Goal: Information Seeking & Learning: Learn about a topic

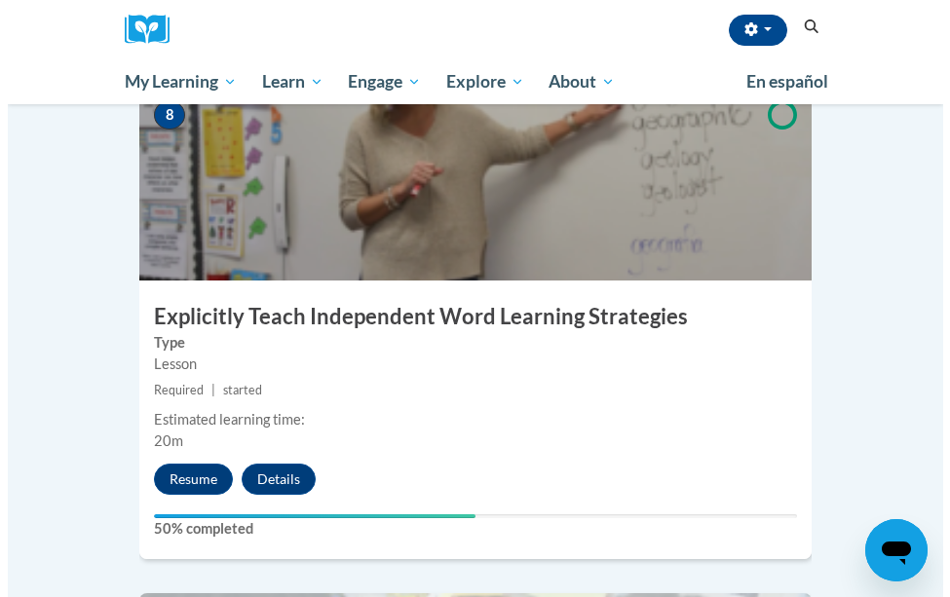
scroll to position [4071, 0]
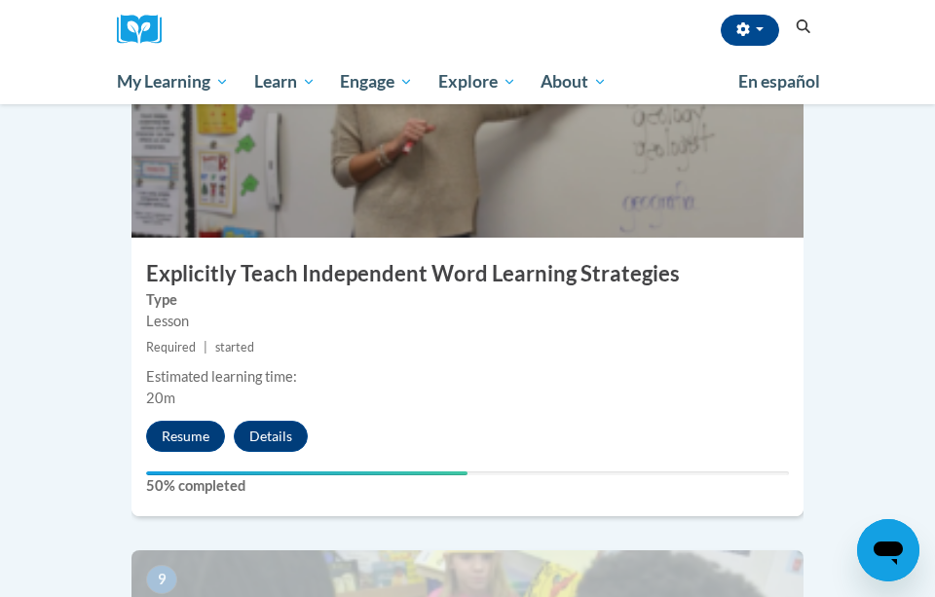
click at [148, 421] on div "Resume Details Feedback" at bounding box center [232, 436] width 201 height 31
click at [178, 421] on button "Resume" at bounding box center [185, 436] width 79 height 31
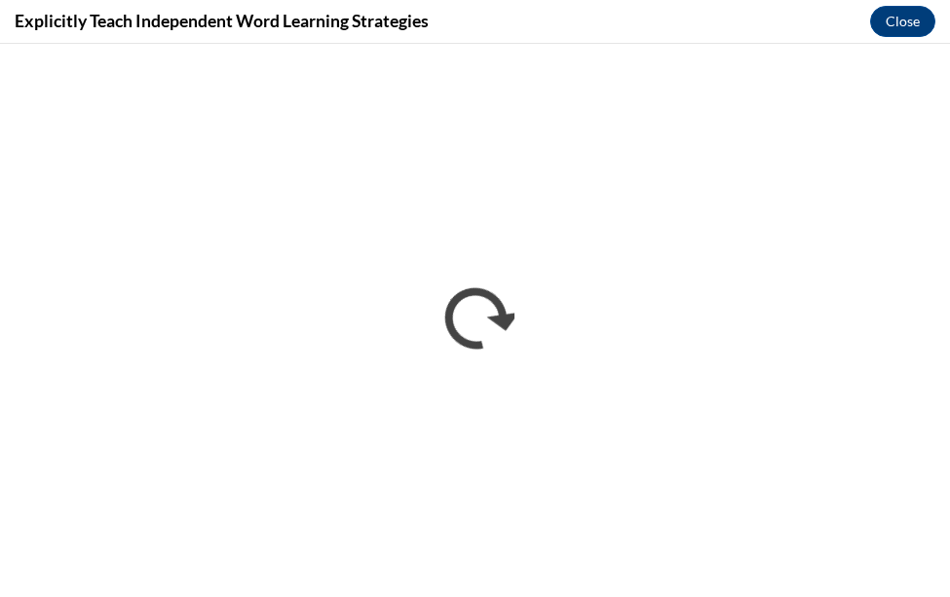
scroll to position [0, 0]
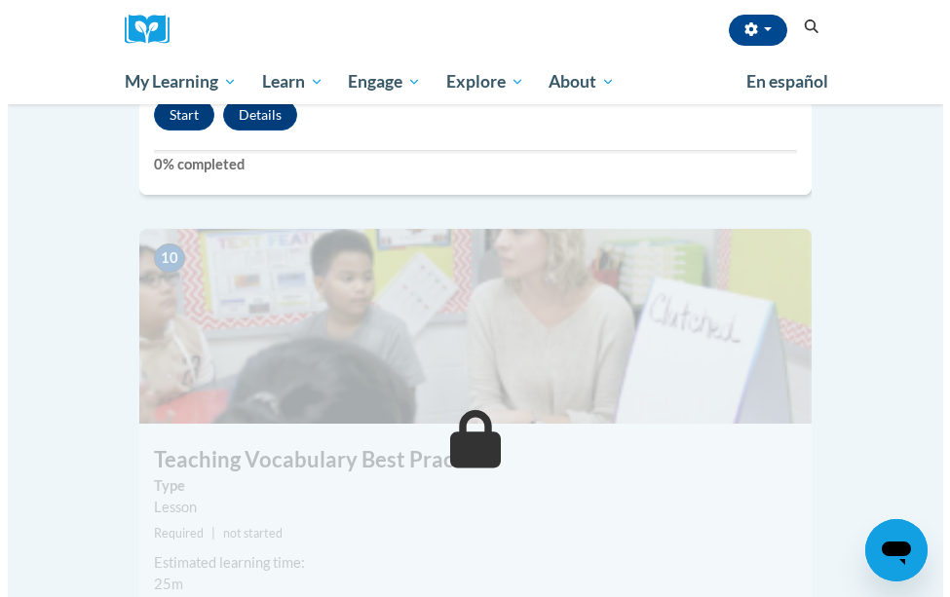
scroll to position [4845, 0]
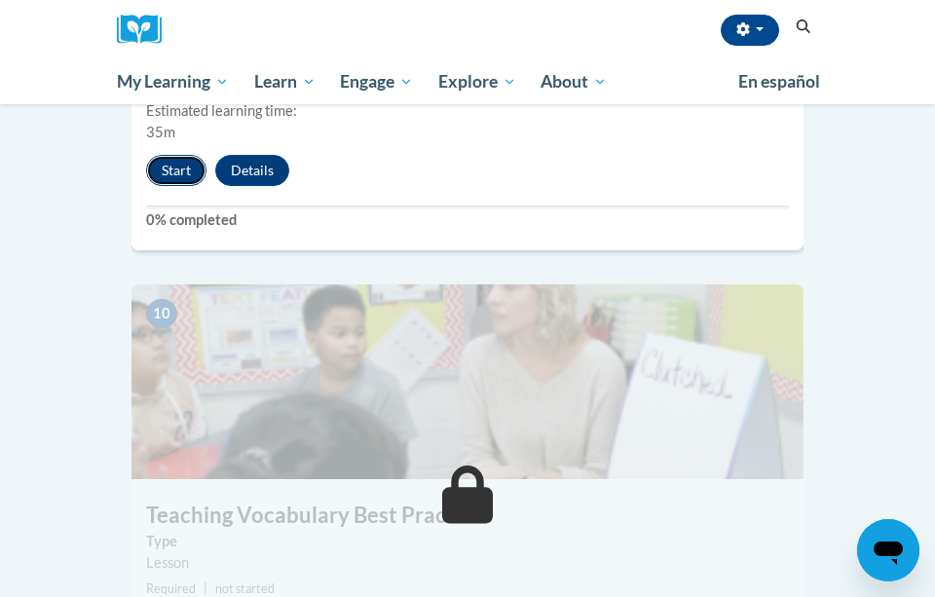
click at [178, 155] on button "Start" at bounding box center [176, 170] width 60 height 31
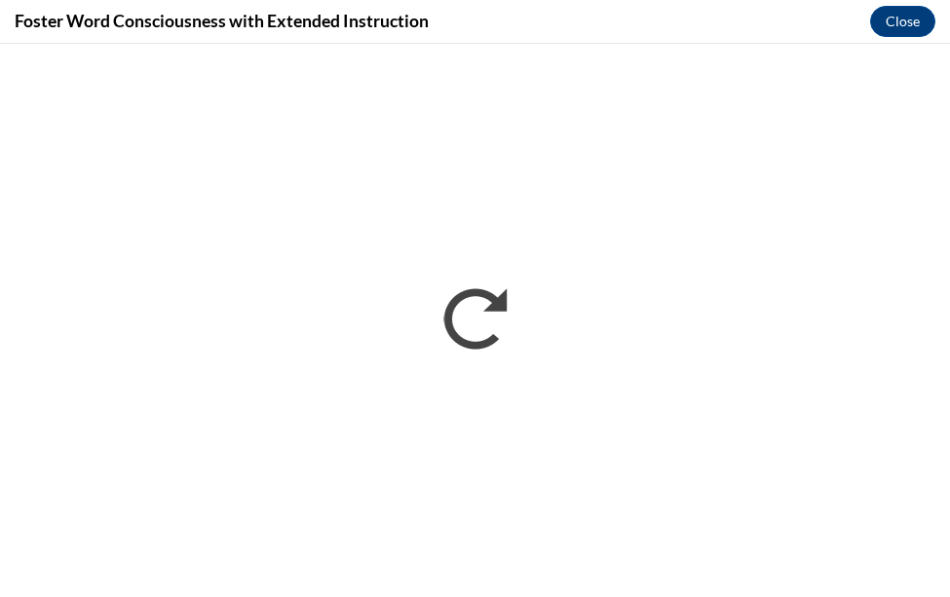
scroll to position [0, 0]
